Goal: Information Seeking & Learning: Learn about a topic

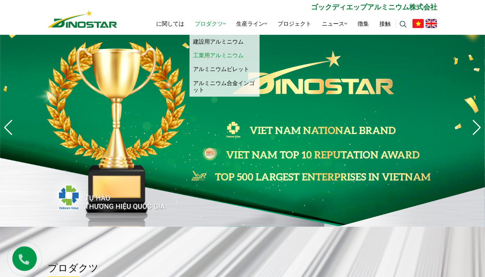
click at [207, 50] on link "工業用アルミニウム" at bounding box center [225, 55] width 70 height 14
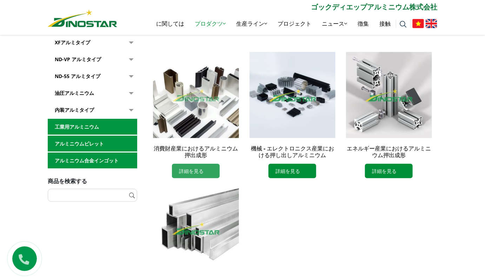
scroll to position [188, 0]
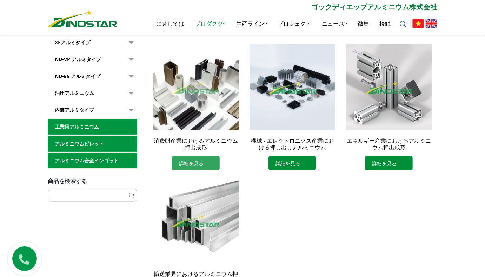
click at [198, 163] on font "詳細を見る" at bounding box center [191, 162] width 25 height 7
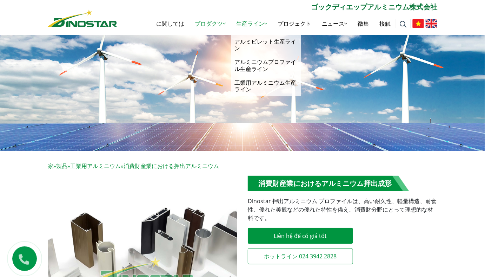
click at [259, 22] on font "生産ライン" at bounding box center [250, 24] width 28 height 8
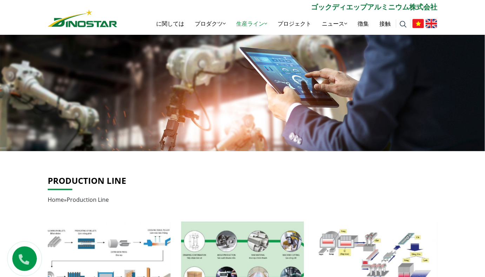
click at [251, 83] on img at bounding box center [242, 89] width 485 height 123
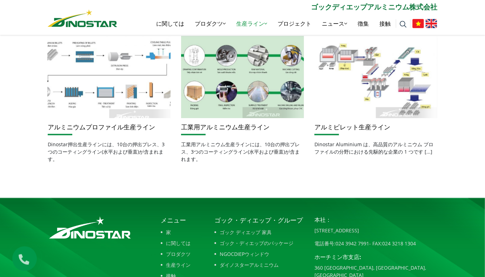
scroll to position [185, 0]
click at [132, 89] on img at bounding box center [110, 77] width 132 height 88
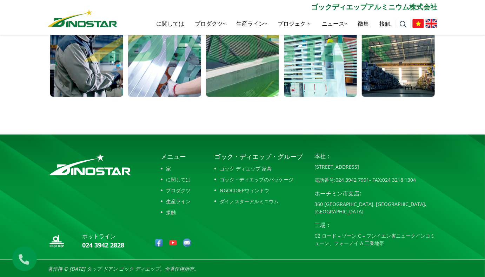
scroll to position [533, 0]
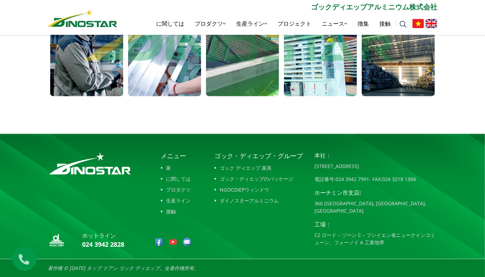
click at [172, 198] on font "生産ライン" at bounding box center [178, 200] width 25 height 7
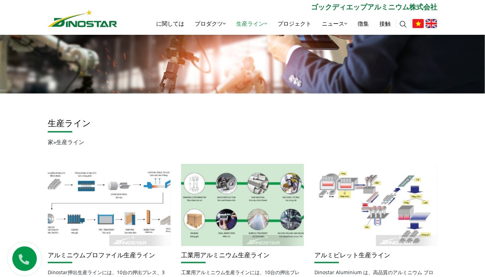
scroll to position [60, 0]
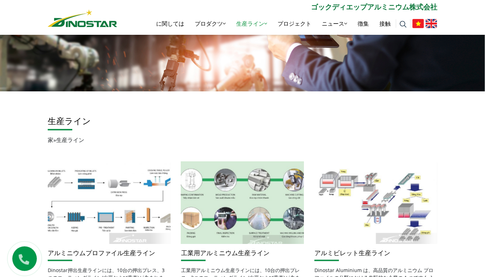
click at [217, 211] on img at bounding box center [243, 203] width 132 height 88
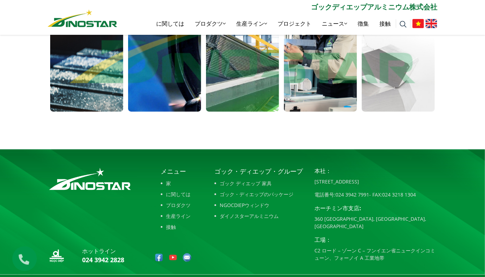
scroll to position [536, 0]
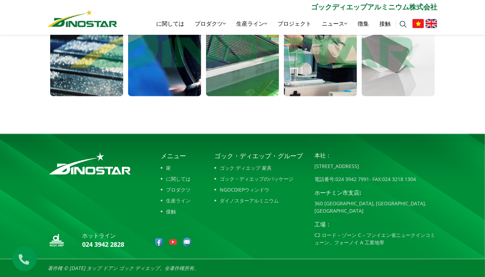
click at [170, 191] on font "プロダクツ" at bounding box center [178, 189] width 25 height 7
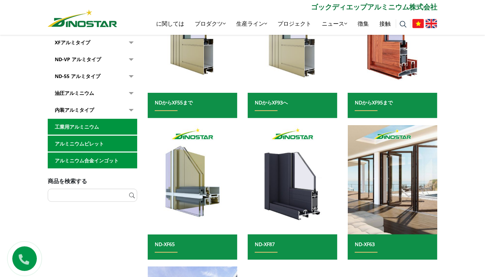
scroll to position [215, 0]
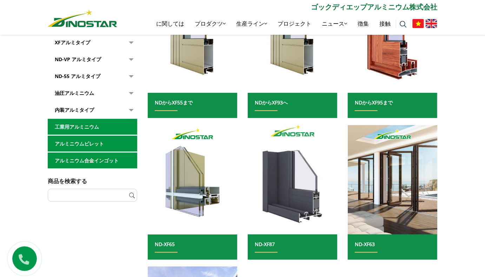
click at [315, 212] on img at bounding box center [293, 179] width 96 height 117
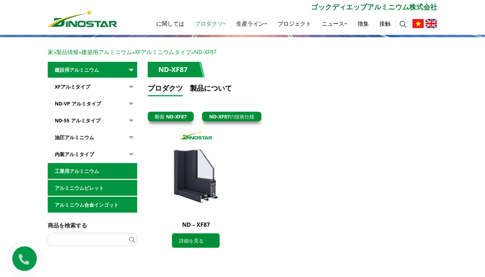
scroll to position [114, 0]
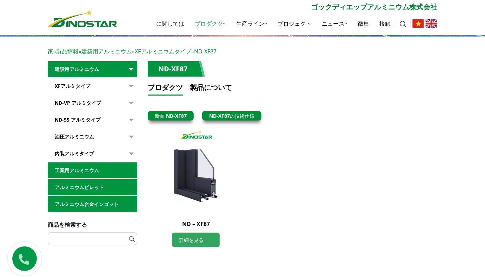
click at [186, 243] on link "詳細を見る" at bounding box center [196, 239] width 48 height 14
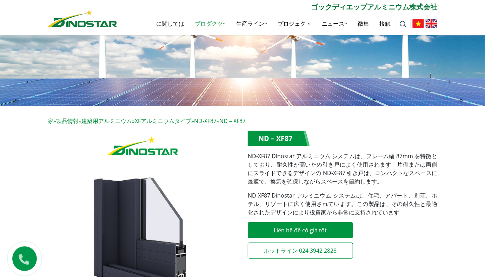
scroll to position [18, 0]
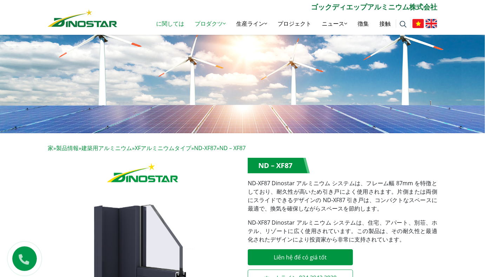
click at [172, 22] on link "に関しては" at bounding box center [170, 23] width 39 height 22
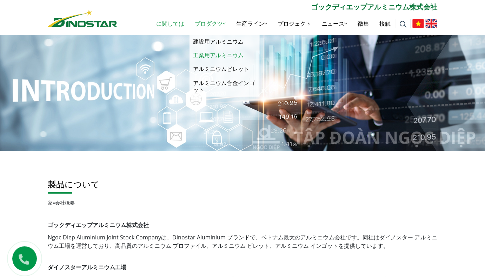
click at [212, 52] on link "工業用アルミニウム" at bounding box center [225, 55] width 70 height 14
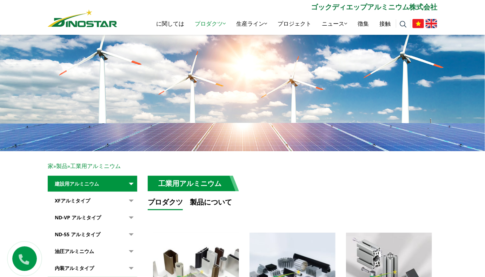
scroll to position [99, 0]
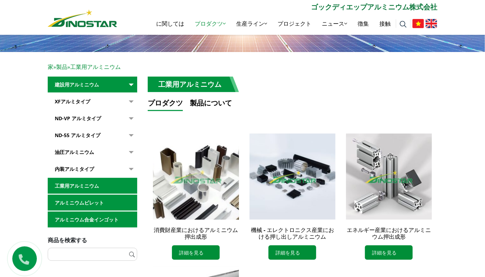
click at [204, 183] on img at bounding box center [196, 176] width 94 height 94
click at [210, 202] on img at bounding box center [196, 176] width 94 height 94
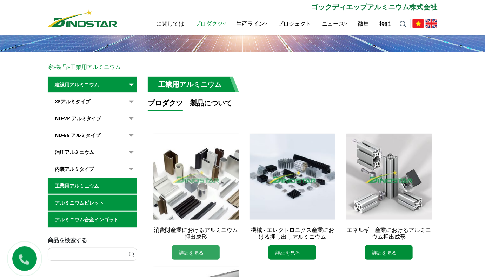
click at [200, 257] on link "詳細を見る" at bounding box center [196, 252] width 48 height 14
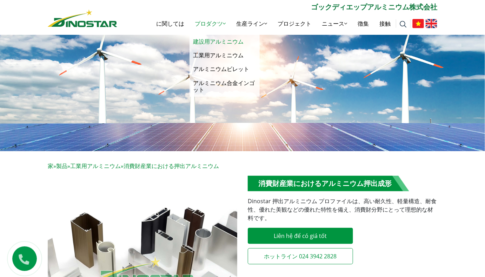
click at [206, 42] on link "建設用アルミニウム" at bounding box center [225, 42] width 70 height 14
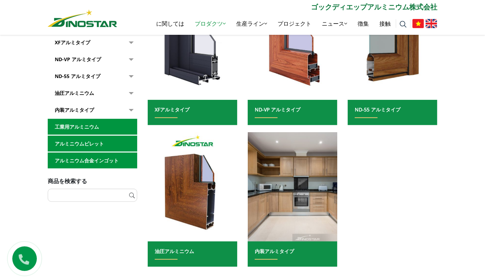
scroll to position [211, 0]
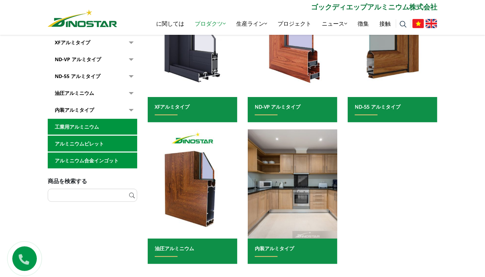
click at [192, 250] on link "油圧アルミニウム" at bounding box center [174, 248] width 39 height 7
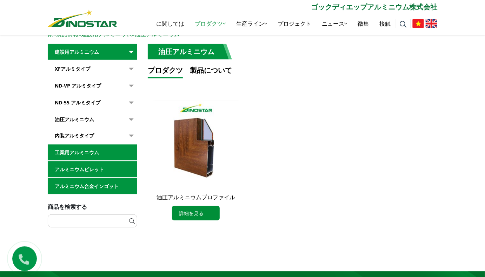
scroll to position [105, 0]
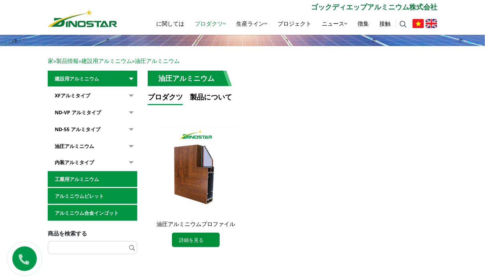
click at [69, 99] on link "XFアルミタイプ" at bounding box center [93, 95] width 90 height 16
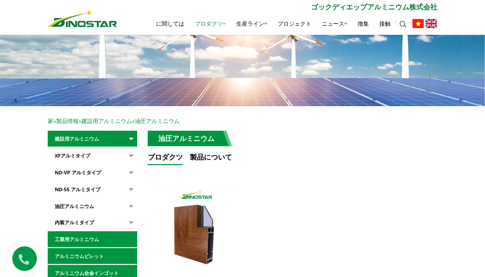
scroll to position [41, 0]
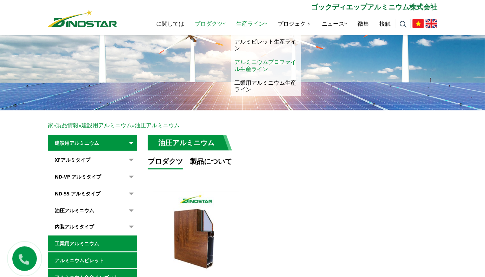
click at [251, 61] on link "アルミニウムプロファイル生産ライン" at bounding box center [266, 65] width 70 height 20
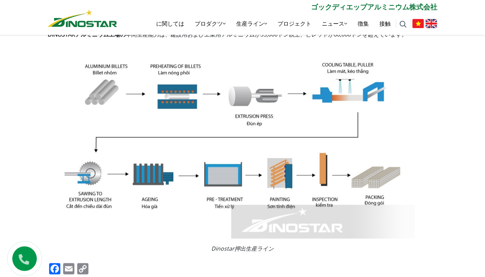
scroll to position [183, 0]
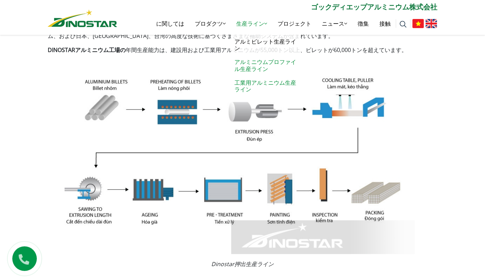
click at [252, 79] on link "工業用アルミニウム生産ライン" at bounding box center [266, 86] width 70 height 20
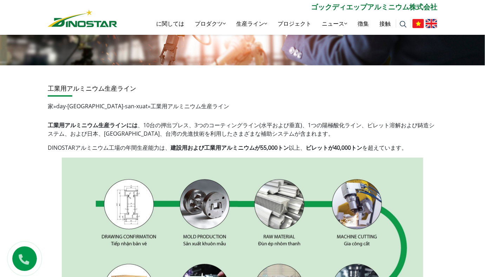
scroll to position [84, 0]
